Goal: Task Accomplishment & Management: Use online tool/utility

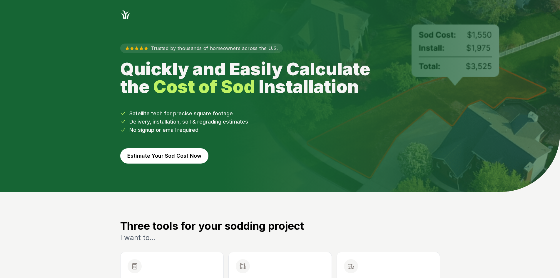
click at [193, 155] on button "Estimate Your Sod Cost Now" at bounding box center [164, 155] width 88 height 15
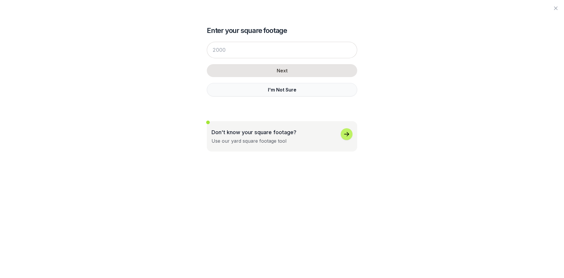
click at [272, 88] on button "I'm Not Sure" at bounding box center [282, 90] width 151 height 14
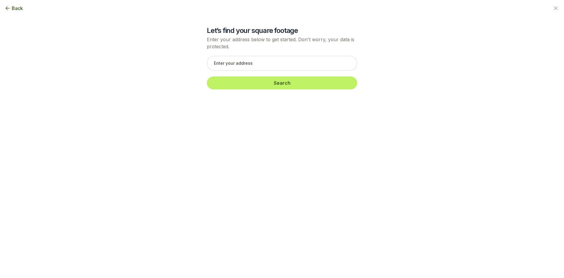
drag, startPoint x: 233, startPoint y: 71, endPoint x: 228, endPoint y: 65, distance: 7.7
click at [233, 70] on div "Search" at bounding box center [282, 72] width 151 height 45
click at [228, 65] on input "text" at bounding box center [282, 63] width 151 height 15
paste input "[STREET_ADDRESS]"
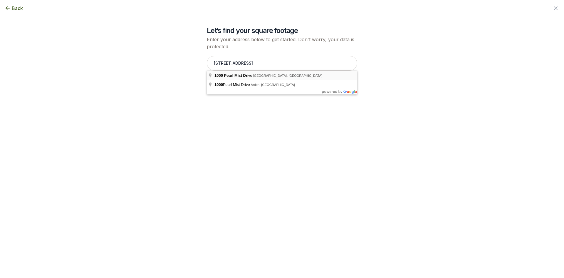
type input "[STREET_ADDRESS]"
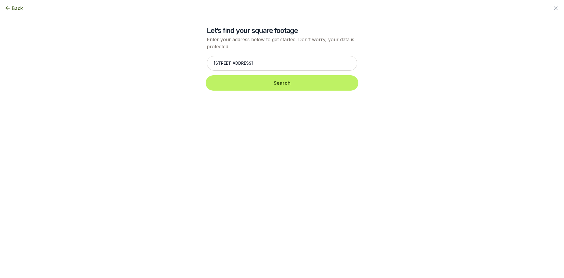
click at [235, 88] on button "Search" at bounding box center [282, 82] width 151 height 13
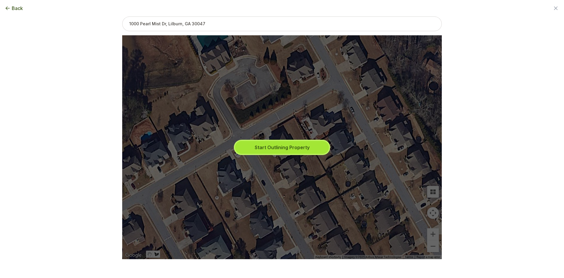
click at [268, 144] on button "Start Outlining Property" at bounding box center [282, 147] width 94 height 13
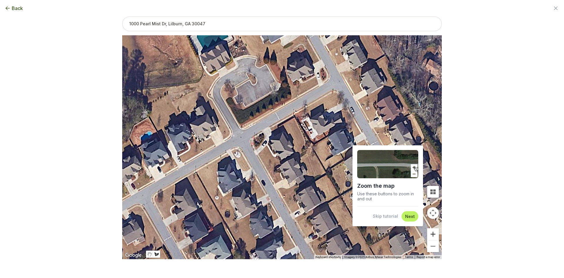
click at [435, 236] on button "Zoom in" at bounding box center [433, 234] width 12 height 12
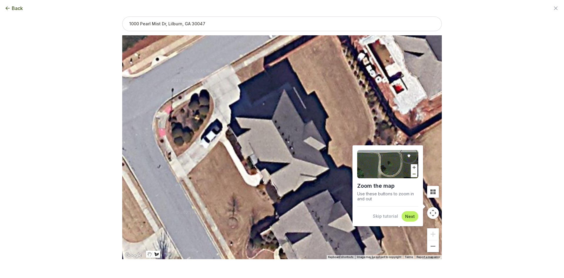
drag, startPoint x: 398, startPoint y: 217, endPoint x: 364, endPoint y: 220, distance: 34.0
click at [395, 219] on button "Skip tutorial" at bounding box center [385, 216] width 25 height 6
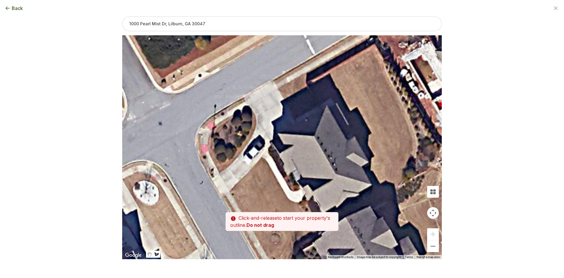
drag, startPoint x: 261, startPoint y: 187, endPoint x: 305, endPoint y: 204, distance: 46.9
click at [305, 204] on div at bounding box center [282, 147] width 320 height 224
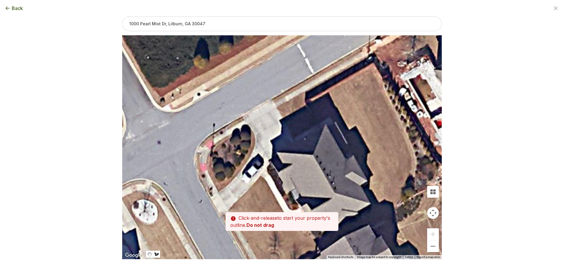
drag, startPoint x: 301, startPoint y: 160, endPoint x: 298, endPoint y: 183, distance: 23.1
click at [298, 183] on div at bounding box center [282, 147] width 320 height 224
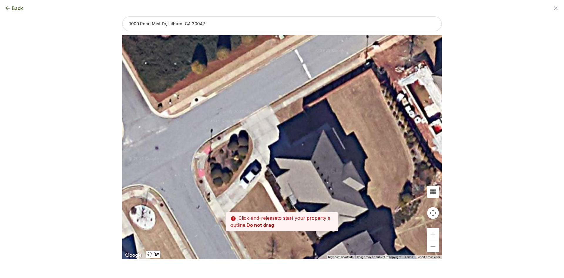
click at [292, 143] on div at bounding box center [282, 148] width 320 height 224
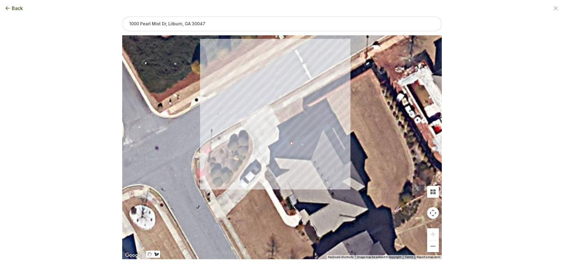
click at [275, 113] on div at bounding box center [282, 148] width 320 height 224
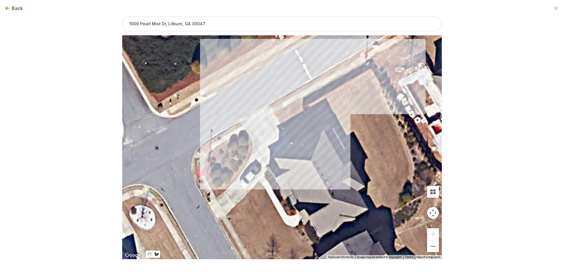
click at [365, 61] on div at bounding box center [282, 148] width 320 height 224
click at [369, 68] on div at bounding box center [282, 148] width 320 height 224
click at [302, 106] on div at bounding box center [282, 148] width 320 height 224
click at [316, 130] on div at bounding box center [282, 148] width 320 height 224
click at [294, 144] on div at bounding box center [282, 148] width 320 height 224
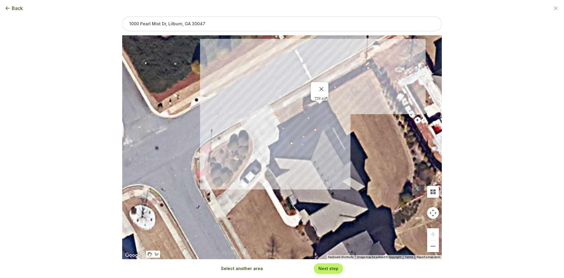
click at [250, 270] on button "Select another area" at bounding box center [242, 268] width 42 height 6
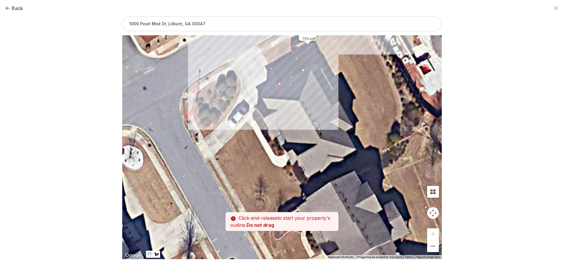
drag, startPoint x: 280, startPoint y: 225, endPoint x: 235, endPoint y: 176, distance: 66.4
click at [235, 176] on div at bounding box center [282, 148] width 320 height 224
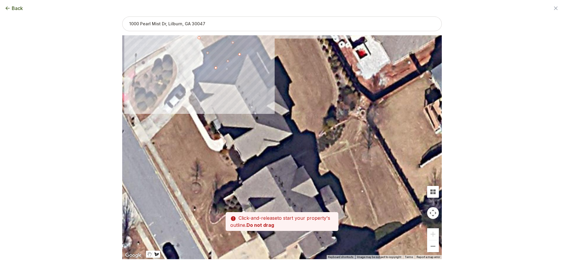
drag, startPoint x: 334, startPoint y: 153, endPoint x: 327, endPoint y: 110, distance: 43.5
click at [327, 110] on div at bounding box center [282, 148] width 320 height 224
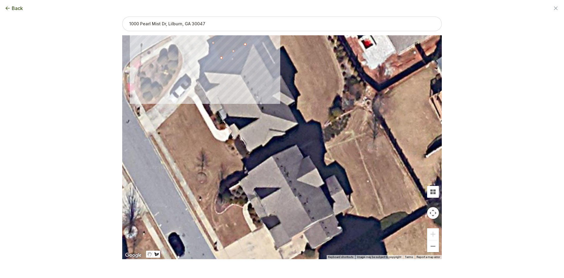
click at [301, 130] on div at bounding box center [282, 148] width 320 height 224
click at [300, 129] on div at bounding box center [282, 148] width 320 height 224
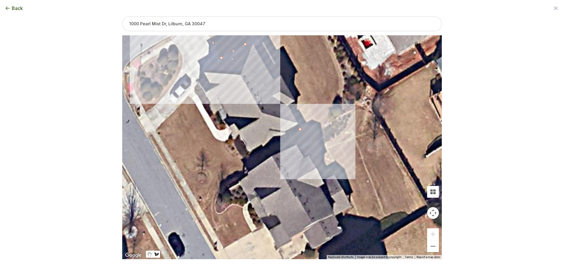
click at [307, 141] on div at bounding box center [282, 148] width 320 height 224
click at [323, 128] on div at bounding box center [282, 148] width 320 height 224
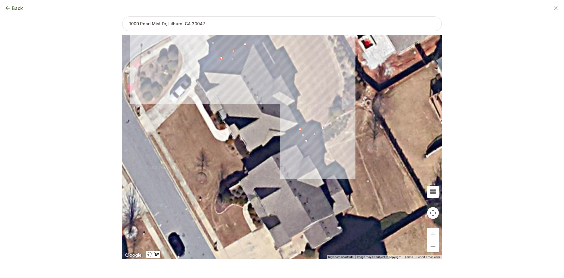
click at [337, 106] on div at bounding box center [282, 148] width 320 height 224
drag, startPoint x: 339, startPoint y: 73, endPoint x: 339, endPoint y: 66, distance: 7.1
click at [339, 73] on div at bounding box center [282, 148] width 320 height 224
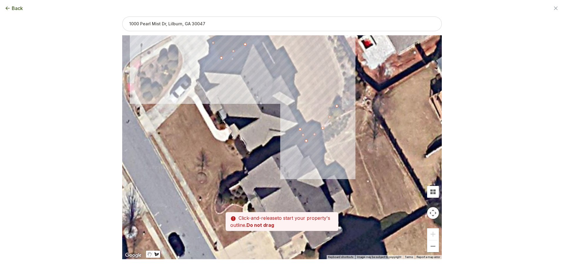
click at [344, 80] on div at bounding box center [282, 148] width 320 height 224
drag, startPoint x: 333, startPoint y: 60, endPoint x: 342, endPoint y: 116, distance: 56.6
click at [344, 117] on div at bounding box center [282, 148] width 320 height 224
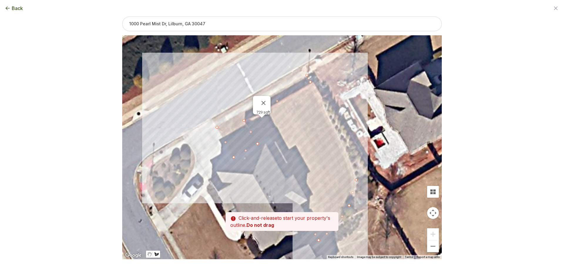
drag, startPoint x: 328, startPoint y: 92, endPoint x: 338, endPoint y: 174, distance: 83.2
click at [338, 174] on div at bounding box center [282, 148] width 320 height 224
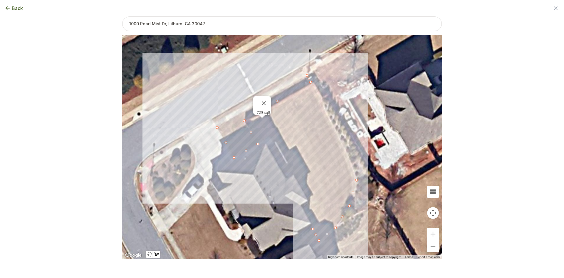
click at [340, 132] on div at bounding box center [282, 148] width 320 height 224
click at [315, 82] on div at bounding box center [282, 148] width 320 height 224
click at [246, 121] on div at bounding box center [282, 148] width 320 height 224
click at [259, 142] on div at bounding box center [282, 148] width 320 height 224
click at [270, 137] on div at bounding box center [282, 148] width 320 height 224
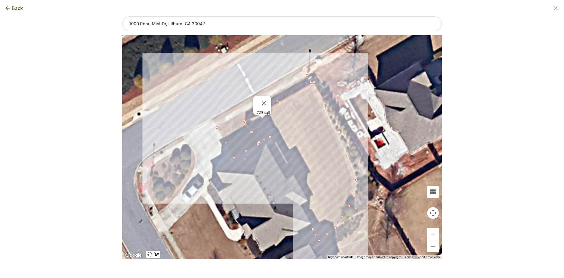
click at [276, 142] on div at bounding box center [282, 148] width 320 height 224
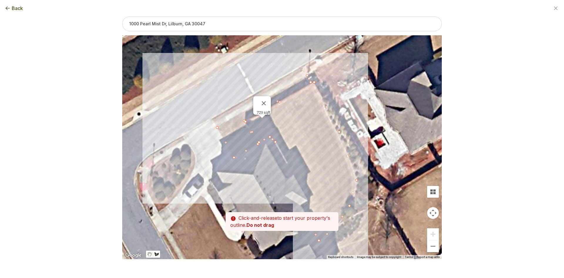
click at [286, 155] on div at bounding box center [282, 148] width 320 height 224
click at [301, 177] on div at bounding box center [282, 148] width 320 height 224
click at [313, 198] on div at bounding box center [282, 148] width 320 height 224
drag, startPoint x: 316, startPoint y: 201, endPoint x: 323, endPoint y: 141, distance: 61.0
click at [323, 141] on div at bounding box center [282, 148] width 320 height 224
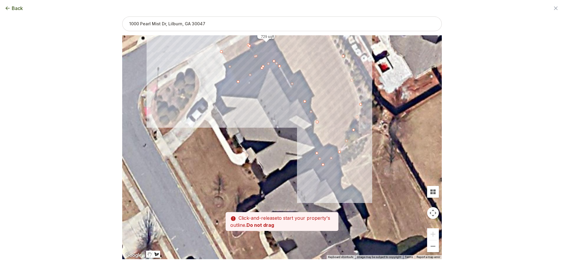
drag, startPoint x: 321, startPoint y: 175, endPoint x: 323, endPoint y: 108, distance: 66.2
click at [325, 98] on div at bounding box center [282, 148] width 320 height 224
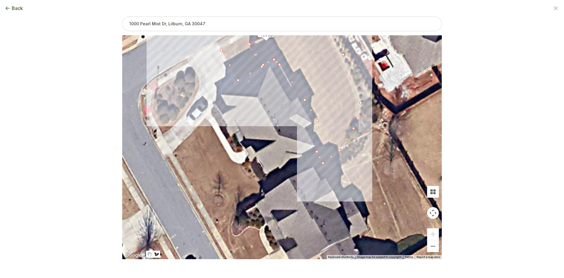
click at [308, 131] on div at bounding box center [282, 148] width 320 height 224
click at [317, 151] on div at bounding box center [282, 148] width 320 height 224
drag, startPoint x: 316, startPoint y: 119, endPoint x: 312, endPoint y: 120, distance: 3.9
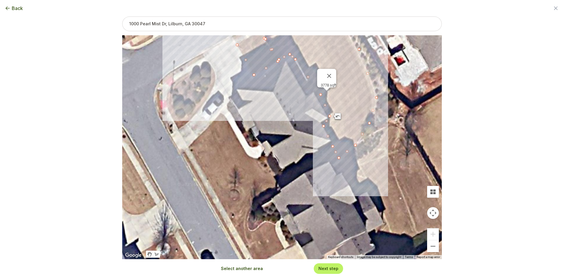
drag, startPoint x: 302, startPoint y: 124, endPoint x: 296, endPoint y: 126, distance: 6.1
click at [319, 118] on div "729 sqft 3778 sqft" at bounding box center [282, 147] width 320 height 224
click at [248, 269] on button "Select another area" at bounding box center [242, 268] width 42 height 6
click at [220, 113] on div at bounding box center [282, 148] width 320 height 224
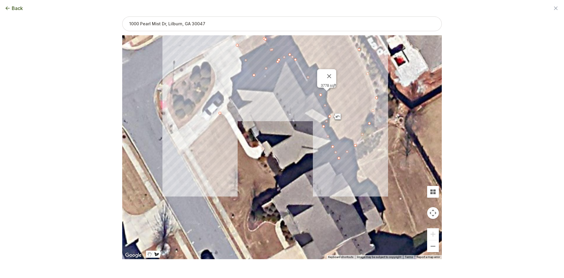
click at [216, 118] on div at bounding box center [282, 148] width 320 height 224
click at [207, 127] on div at bounding box center [282, 148] width 320 height 224
click at [188, 146] on div at bounding box center [282, 148] width 320 height 224
click at [201, 168] on div at bounding box center [282, 148] width 320 height 224
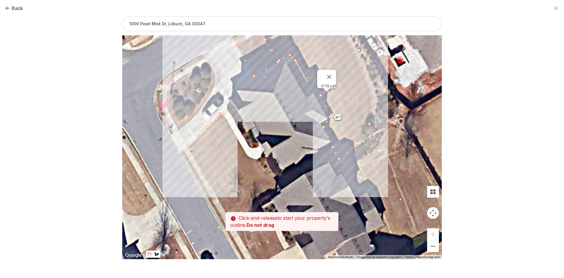
click at [205, 177] on div at bounding box center [282, 148] width 320 height 224
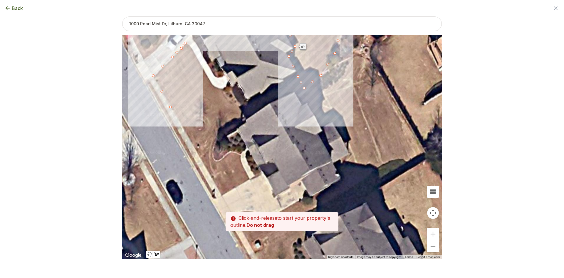
drag, startPoint x: 217, startPoint y: 194, endPoint x: 180, endPoint y: 121, distance: 81.9
click at [180, 121] on div at bounding box center [282, 148] width 320 height 224
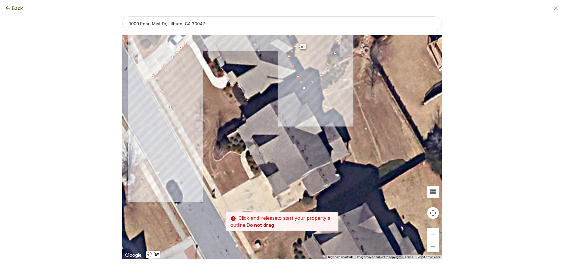
click at [195, 148] on div at bounding box center [282, 148] width 320 height 224
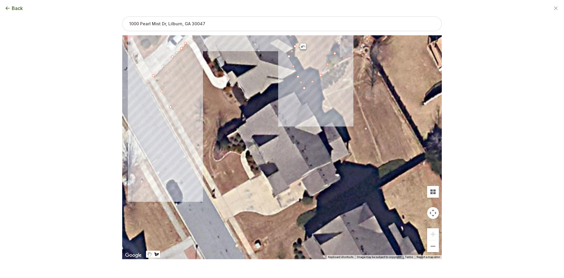
click at [193, 146] on div at bounding box center [282, 148] width 320 height 224
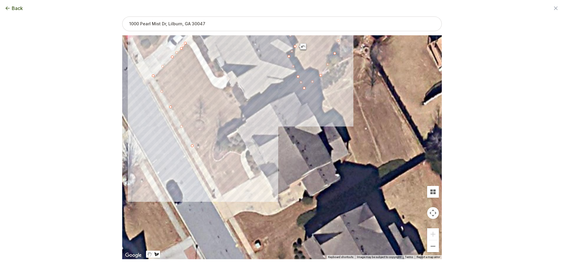
click at [233, 118] on div at bounding box center [282, 148] width 320 height 224
click at [297, 86] on div at bounding box center [282, 148] width 320 height 224
click at [296, 78] on div at bounding box center [282, 148] width 320 height 224
click at [246, 105] on div at bounding box center [282, 148] width 320 height 224
drag, startPoint x: 235, startPoint y: 104, endPoint x: 231, endPoint y: 101, distance: 4.8
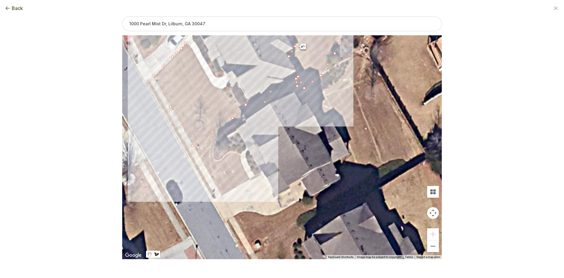
click at [234, 104] on div at bounding box center [282, 148] width 320 height 224
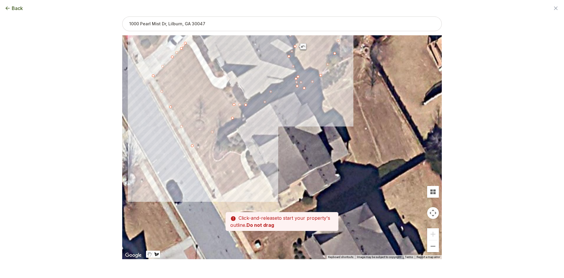
click at [219, 88] on div at bounding box center [282, 148] width 320 height 224
click at [213, 86] on div at bounding box center [282, 148] width 320 height 224
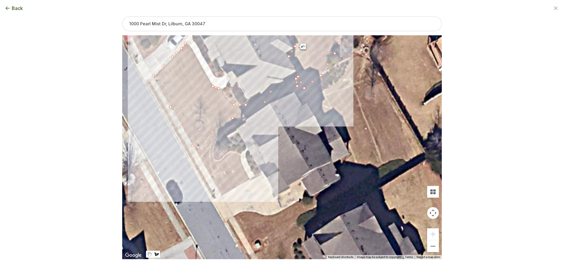
click at [199, 60] on div at bounding box center [282, 148] width 320 height 224
click at [191, 46] on div at bounding box center [282, 148] width 320 height 224
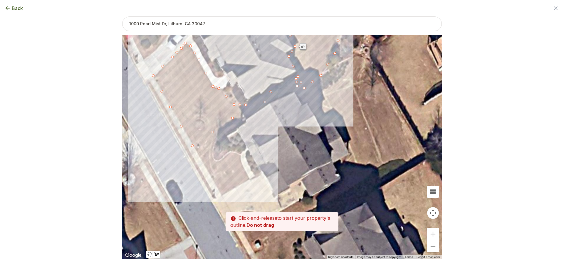
click at [185, 42] on div at bounding box center [282, 148] width 320 height 224
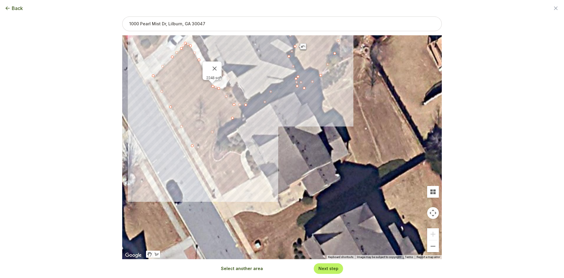
drag, startPoint x: 233, startPoint y: 47, endPoint x: 246, endPoint y: 76, distance: 31.2
click at [246, 76] on div "729 sqft 3778 sqft 2248 sqft" at bounding box center [282, 147] width 320 height 224
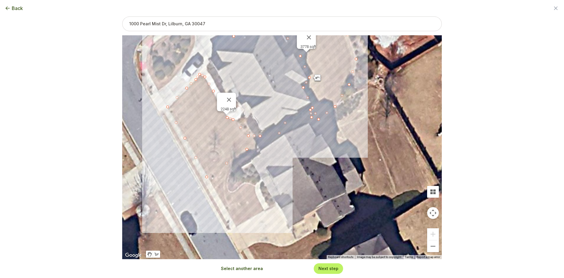
drag, startPoint x: 249, startPoint y: 68, endPoint x: 260, endPoint y: 91, distance: 25.1
click at [260, 91] on div "729 sqft 3778 sqft 2248 sqft" at bounding box center [282, 147] width 320 height 224
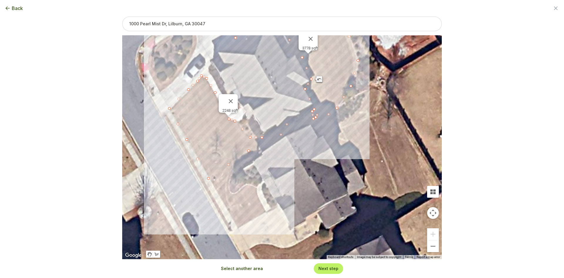
drag, startPoint x: 321, startPoint y: 121, endPoint x: 317, endPoint y: 117, distance: 5.8
type input "6736"
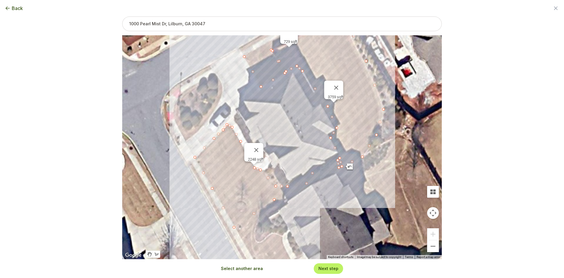
drag, startPoint x: 280, startPoint y: 88, endPoint x: 307, endPoint y: 116, distance: 39.1
click at [313, 118] on div "729 sqft 2248 sqft 3759 sqft" at bounding box center [282, 147] width 320 height 224
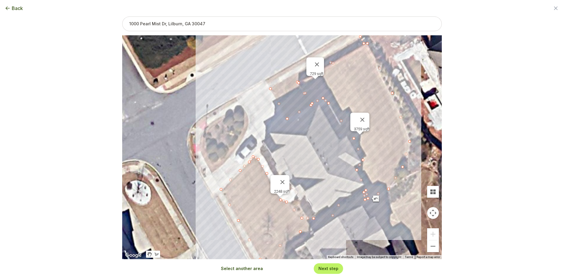
drag, startPoint x: 298, startPoint y: 130, endPoint x: 301, endPoint y: 135, distance: 5.5
click at [302, 136] on div "729 sqft 2248 sqft 3759 sqft" at bounding box center [282, 147] width 320 height 224
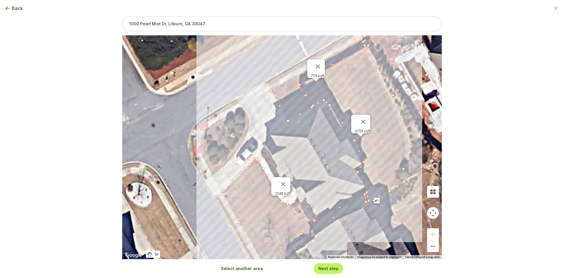
click at [142, 140] on div "729 sqft 2248 sqft 3759 sqft" at bounding box center [282, 147] width 320 height 224
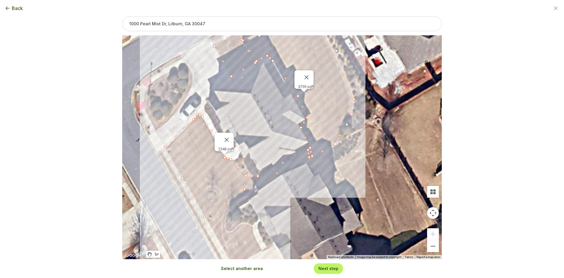
drag, startPoint x: 275, startPoint y: 133, endPoint x: 218, endPoint y: 88, distance: 72.9
click at [218, 88] on div "729 sqft 2248 sqft 3759 sqft" at bounding box center [282, 147] width 320 height 224
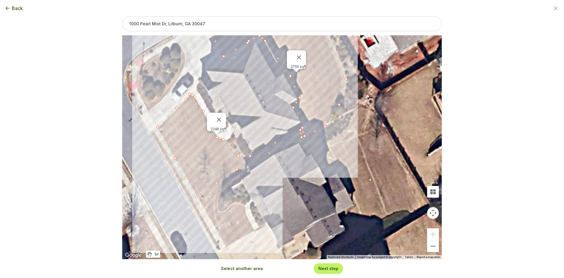
drag, startPoint x: 339, startPoint y: 205, endPoint x: 332, endPoint y: 187, distance: 19.2
click at [332, 187] on div "729 sqft 2248 sqft 3759 sqft" at bounding box center [282, 147] width 320 height 224
click at [430, 250] on button "Zoom out" at bounding box center [433, 246] width 12 height 12
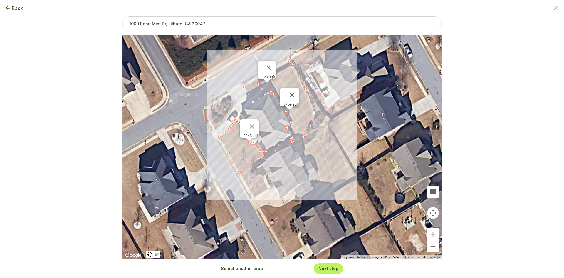
click at [433, 236] on button "Zoom in" at bounding box center [433, 234] width 12 height 12
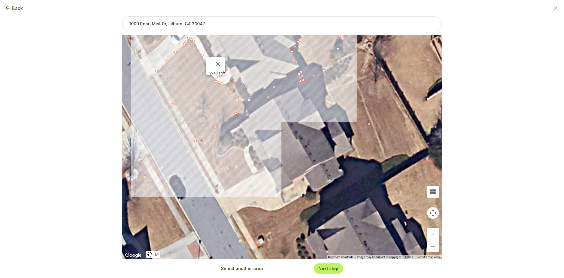
drag, startPoint x: 342, startPoint y: 243, endPoint x: 341, endPoint y: 187, distance: 56.5
click at [341, 187] on div "729 sqft 2248 sqft 3759 sqft" at bounding box center [282, 147] width 320 height 224
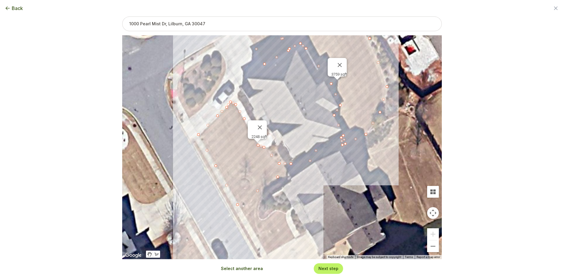
drag, startPoint x: 311, startPoint y: 167, endPoint x: 339, endPoint y: 213, distance: 53.6
click at [350, 225] on div "729 sqft 2248 sqft 3759 sqft" at bounding box center [282, 147] width 320 height 224
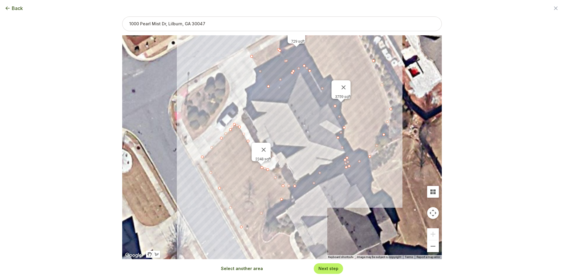
drag, startPoint x: 328, startPoint y: 202, endPoint x: 336, endPoint y: 230, distance: 28.8
click at [336, 230] on div "729 sqft 2248 sqft 3759 sqft" at bounding box center [282, 147] width 320 height 224
